Goal: Check status: Check status

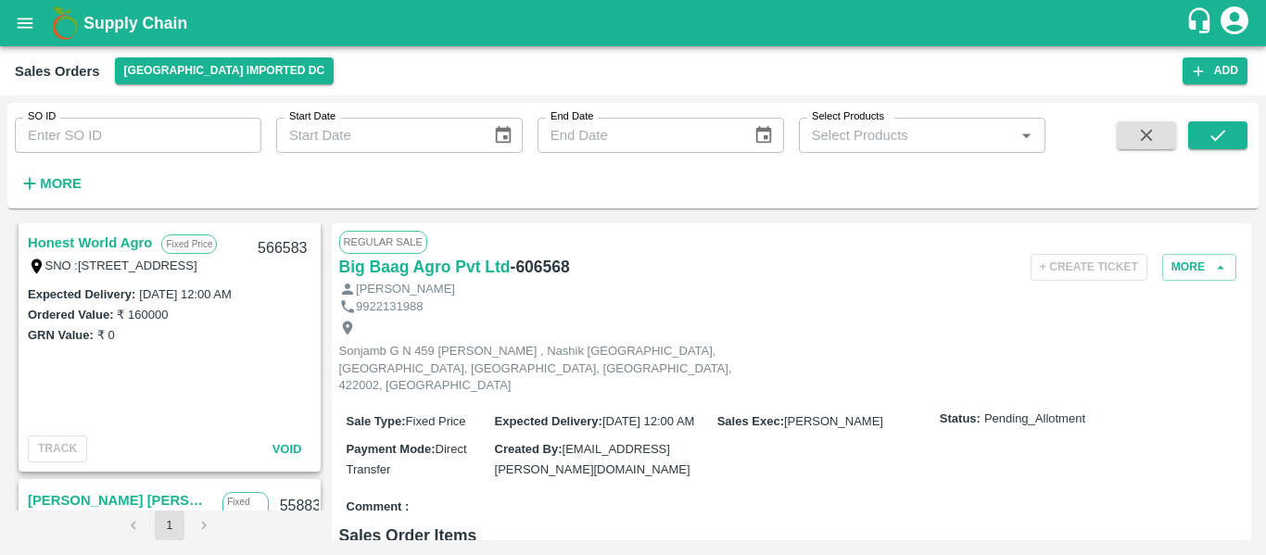
scroll to position [1194, 0]
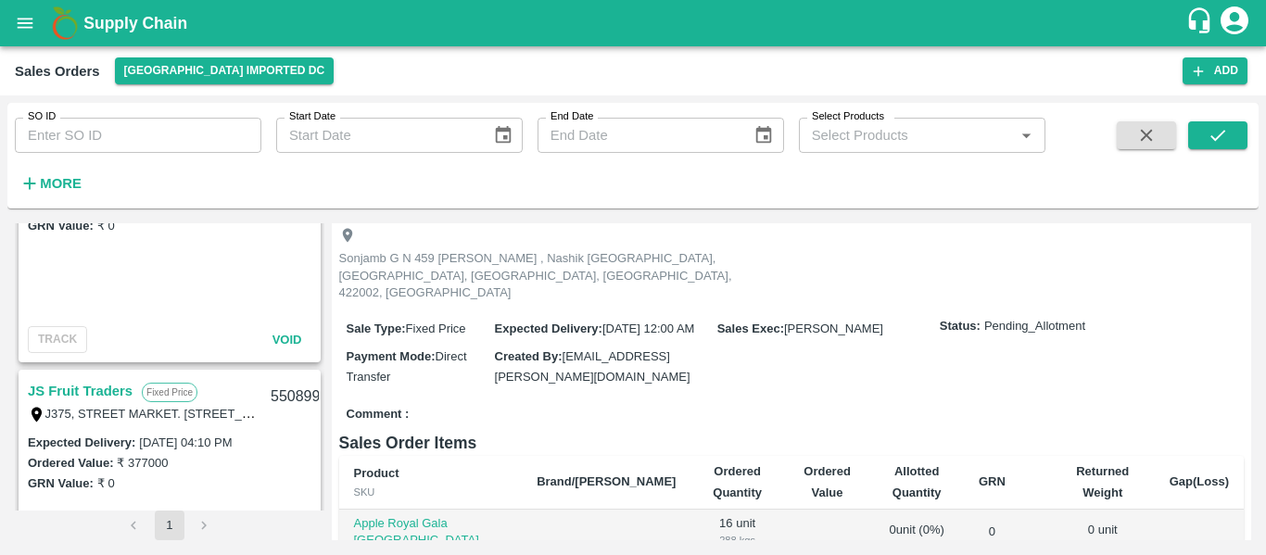
scroll to position [2289, 0]
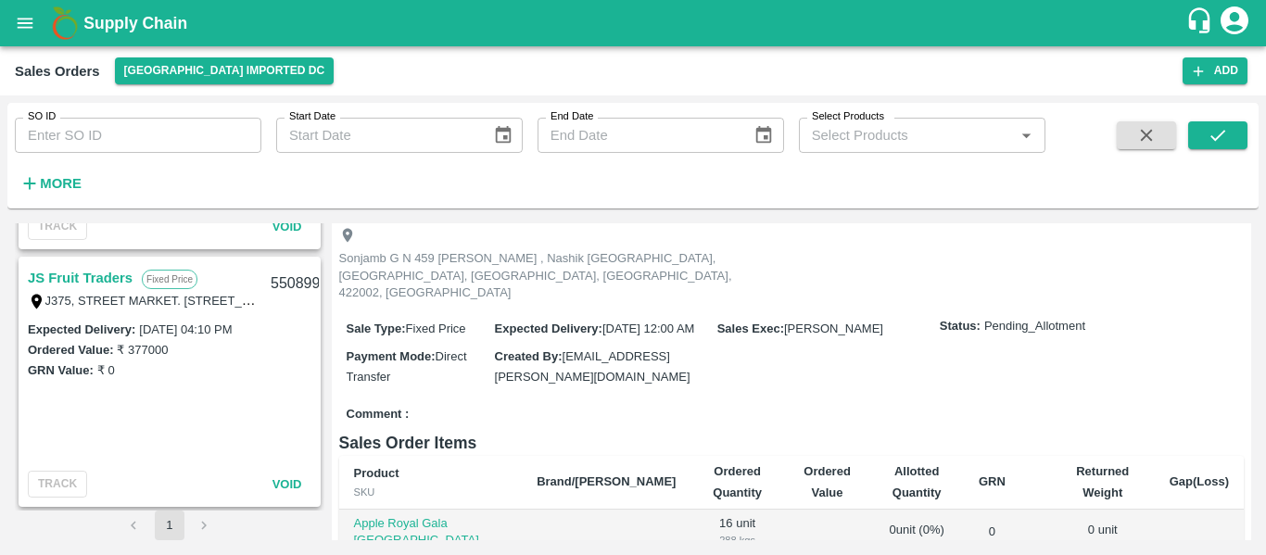
click at [205, 523] on li "pagination navigation" at bounding box center [204, 526] width 35 height 30
click at [500, 136] on icon "Choose date" at bounding box center [503, 135] width 20 height 20
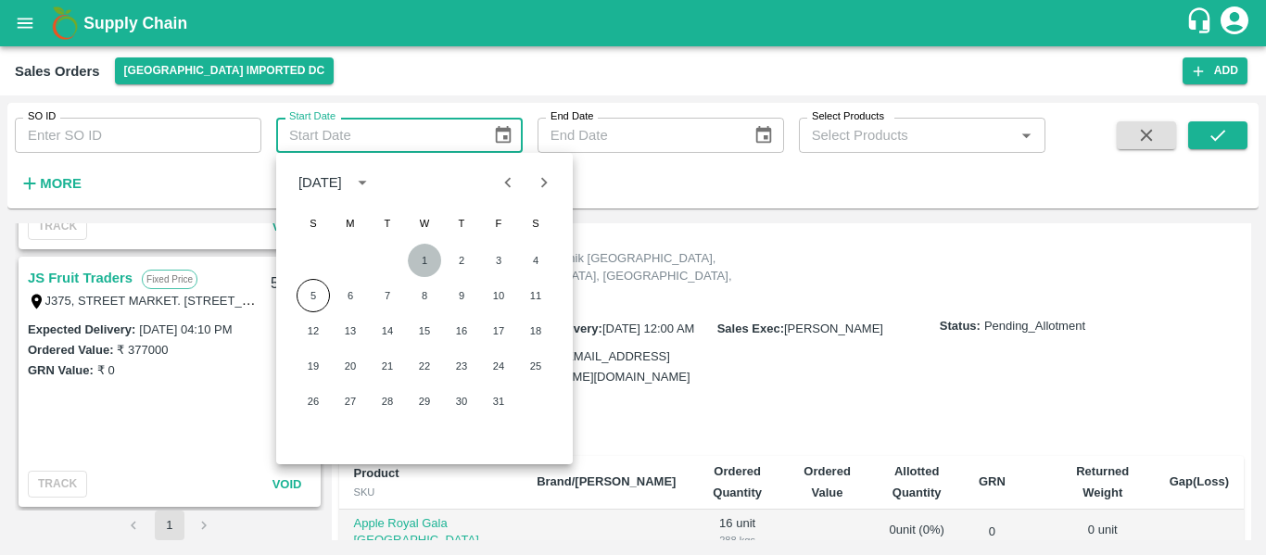
click at [414, 254] on button "1" at bounding box center [424, 260] width 33 height 33
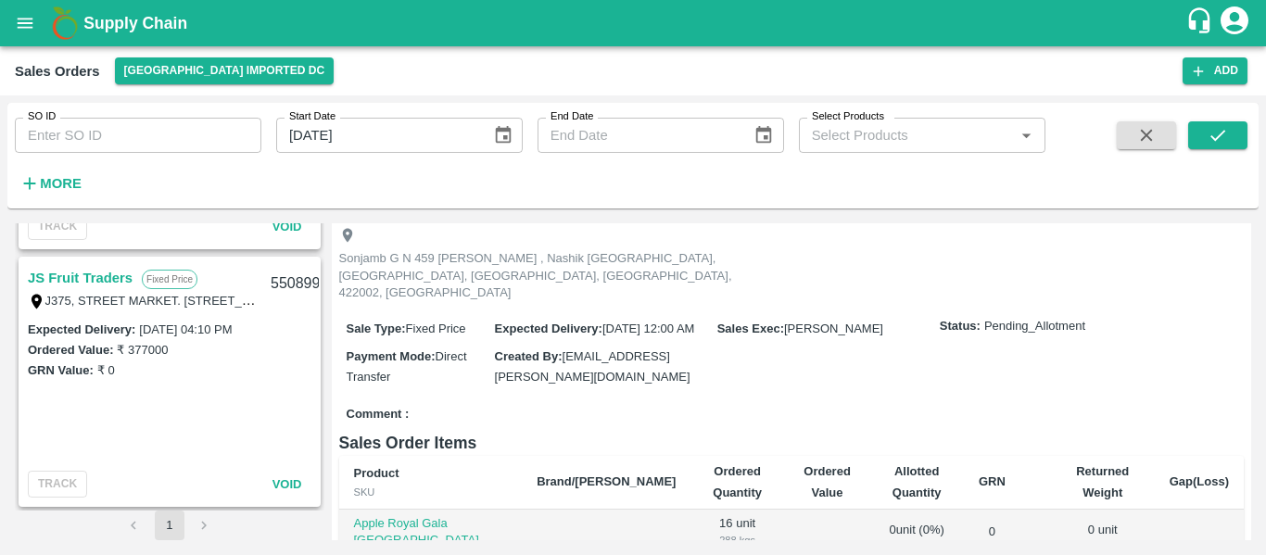
type input "01/10/2025"
click at [765, 134] on icon "Choose date" at bounding box center [763, 135] width 20 height 20
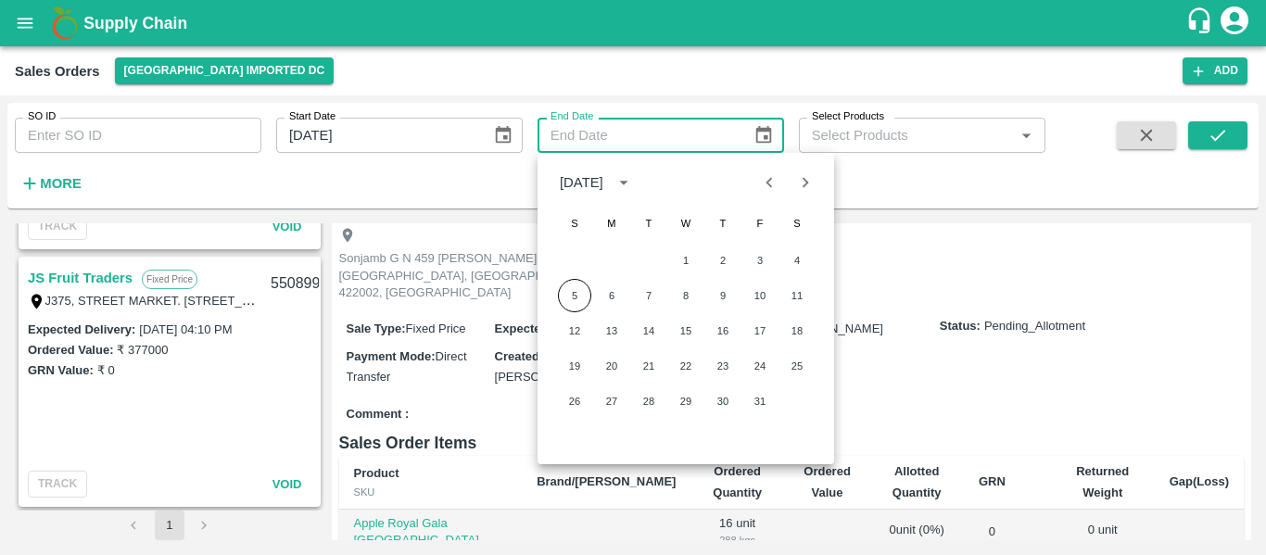
click at [594, 295] on div "5 6 7 8 9 10 11" at bounding box center [685, 295] width 297 height 33
click at [582, 295] on button "5" at bounding box center [574, 295] width 33 height 33
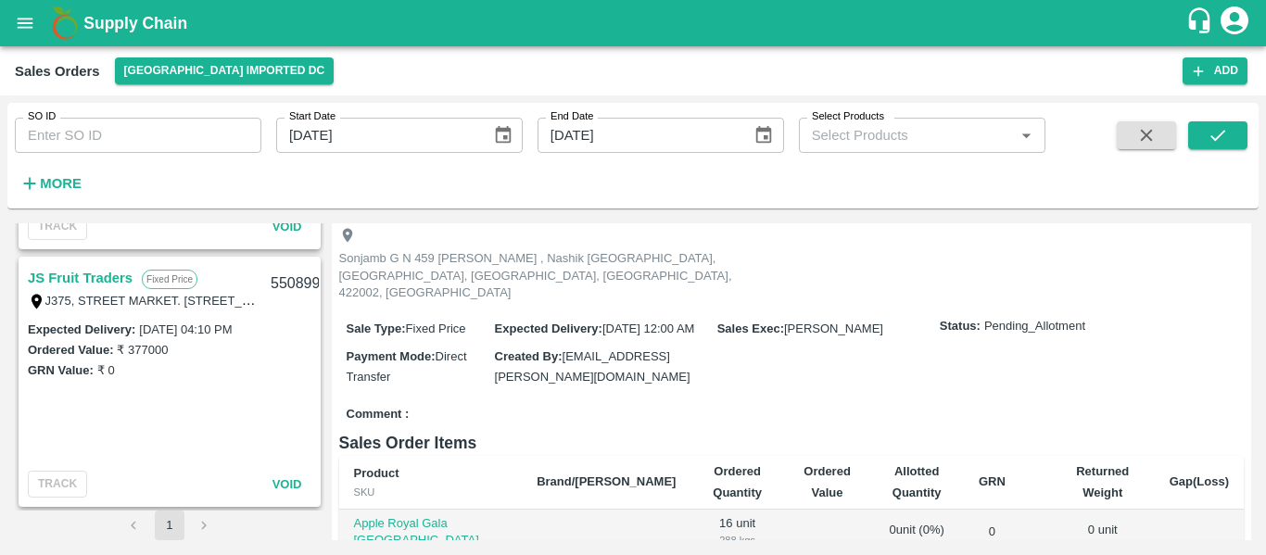
type input "05/10/2025"
click at [1210, 135] on icon "submit" at bounding box center [1217, 135] width 20 height 20
click at [1203, 129] on button "submit" at bounding box center [1217, 135] width 59 height 28
